Goal: Book appointment/travel/reservation

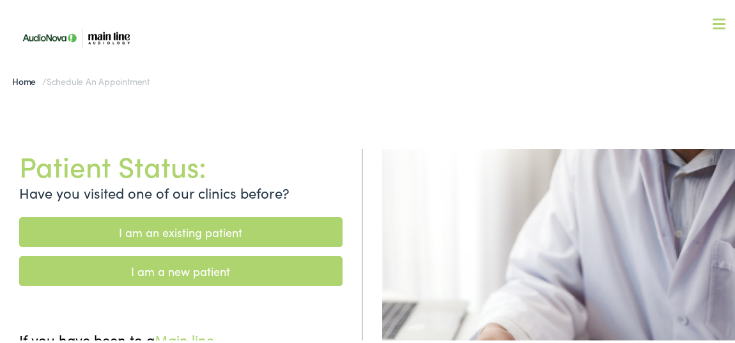
click at [178, 231] on link "I am an existing patient" at bounding box center [180, 230] width 323 height 30
click at [217, 235] on link "I am an existing patient" at bounding box center [180, 230] width 323 height 30
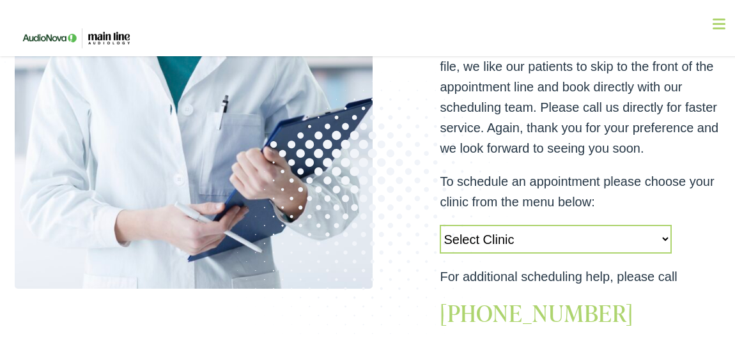
scroll to position [371, 0]
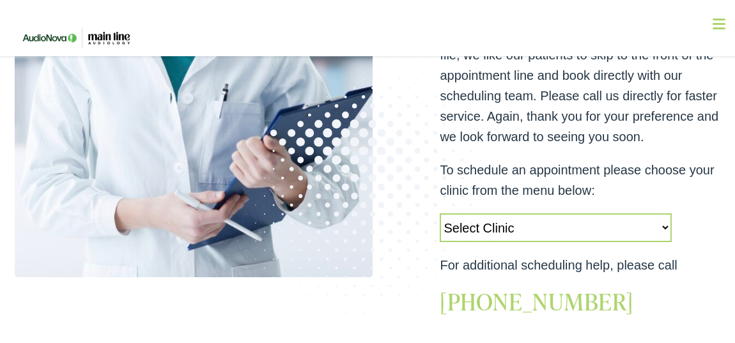
click at [659, 228] on select "Select Clinic [GEOGRAPHIC_DATA]-[GEOGRAPHIC_DATA]-AudioNova [STREET_ADDRESS]-Ma…" at bounding box center [556, 226] width 232 height 29
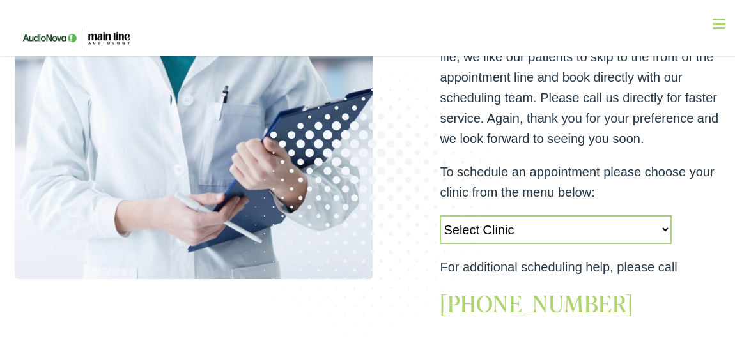
click at [651, 223] on select "Select Clinic [GEOGRAPHIC_DATA]-[GEOGRAPHIC_DATA]-AudioNova [STREET_ADDRESS]-Ma…" at bounding box center [556, 227] width 232 height 29
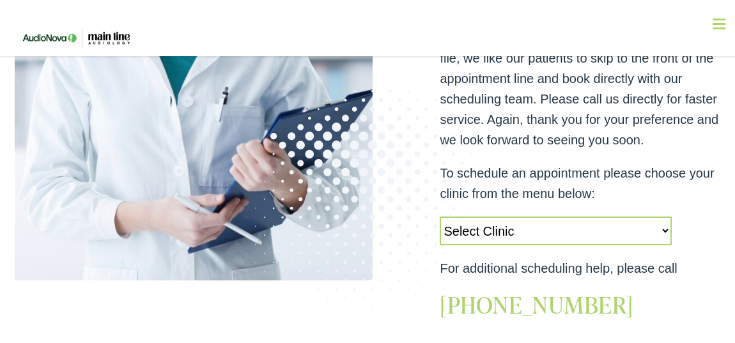
scroll to position [373, 0]
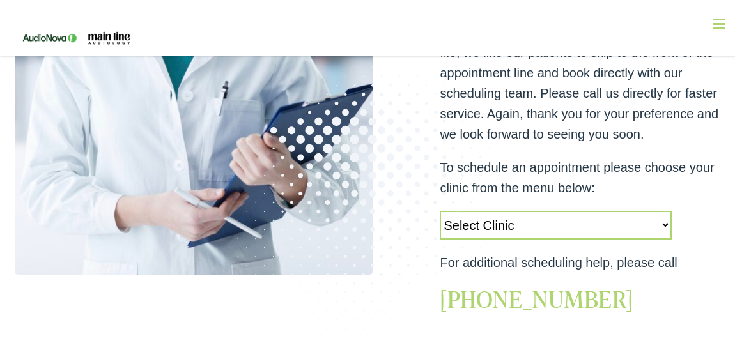
click at [661, 222] on select "Select Clinic [GEOGRAPHIC_DATA]-[GEOGRAPHIC_DATA]-AudioNova [STREET_ADDRESS]-Ma…" at bounding box center [556, 223] width 232 height 29
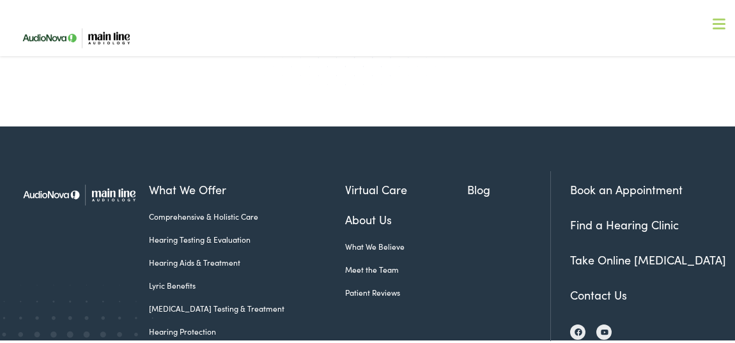
scroll to position [641, 0]
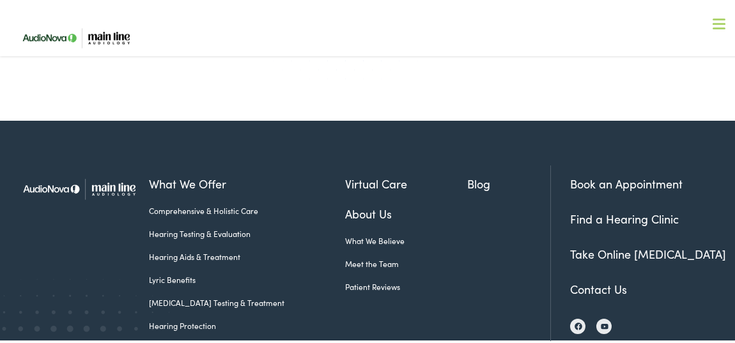
click at [616, 214] on link "Find a Hearing Clinic" at bounding box center [624, 217] width 109 height 16
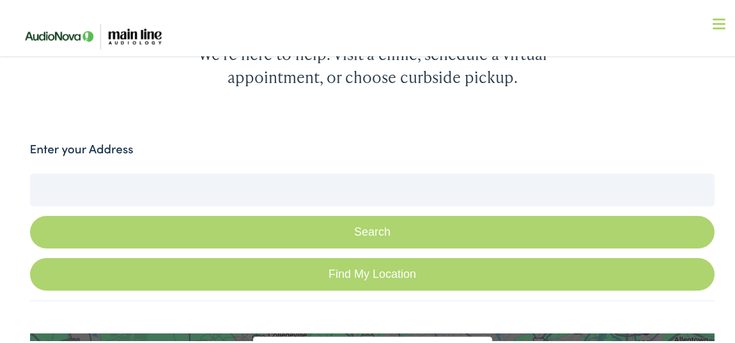
scroll to position [219, 0]
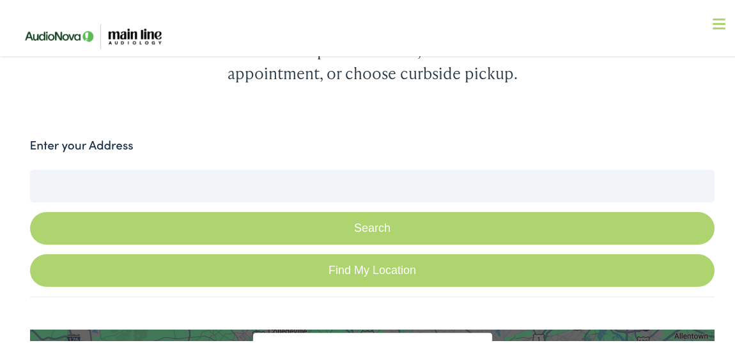
click at [86, 179] on input "Enter your Address" at bounding box center [372, 184] width 685 height 32
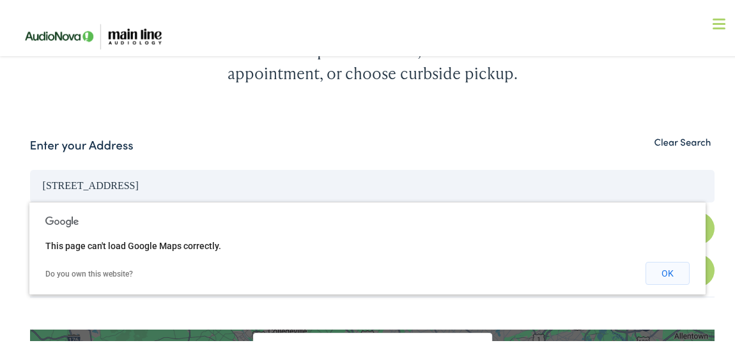
click at [672, 274] on button "OK" at bounding box center [668, 271] width 44 height 23
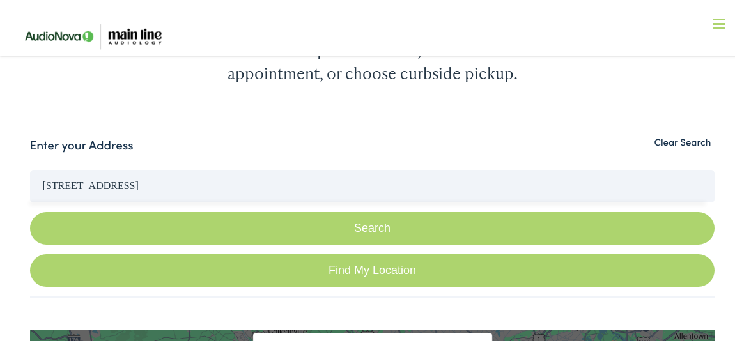
click at [343, 266] on link "Find My Location" at bounding box center [372, 268] width 685 height 33
type input "[GEOGRAPHIC_DATA], [US_STATE]"
click at [343, 266] on link "Find My Location" at bounding box center [372, 268] width 685 height 33
click at [345, 267] on link "Find My Location" at bounding box center [372, 268] width 685 height 33
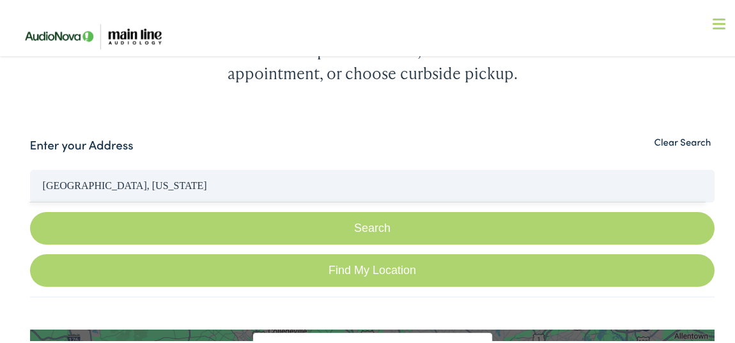
click at [348, 217] on button "Search" at bounding box center [372, 226] width 685 height 33
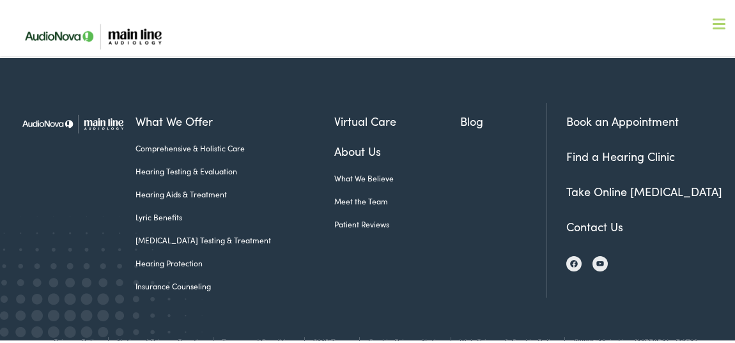
scroll to position [1839, 0]
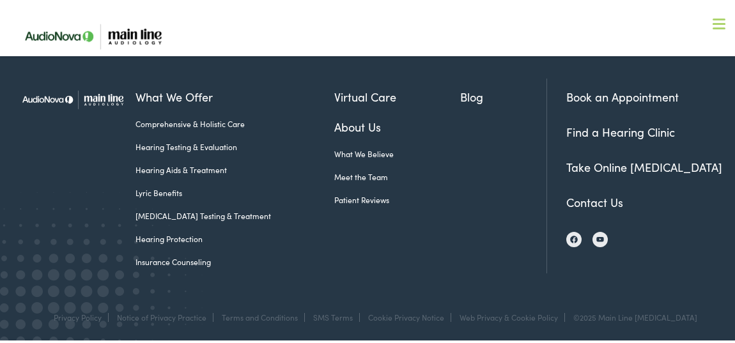
scroll to position [219, 0]
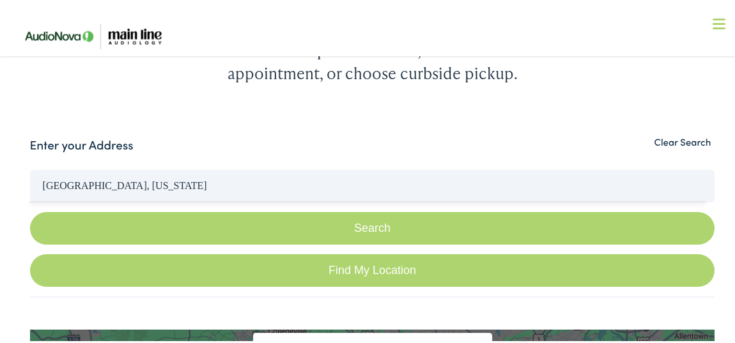
click at [275, 77] on div "We're here to help. Visit a clinic, schedule a virtual appointment, or choose c…" at bounding box center [372, 60] width 409 height 46
click at [338, 233] on button "Search" at bounding box center [372, 226] width 685 height 33
click at [109, 227] on button "Search" at bounding box center [372, 226] width 685 height 33
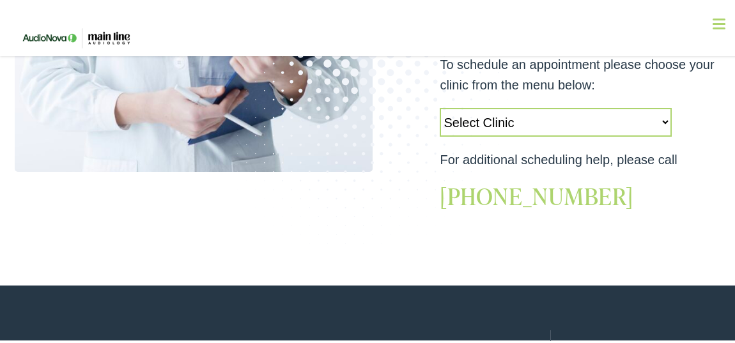
scroll to position [189, 0]
